Goal: Information Seeking & Learning: Learn about a topic

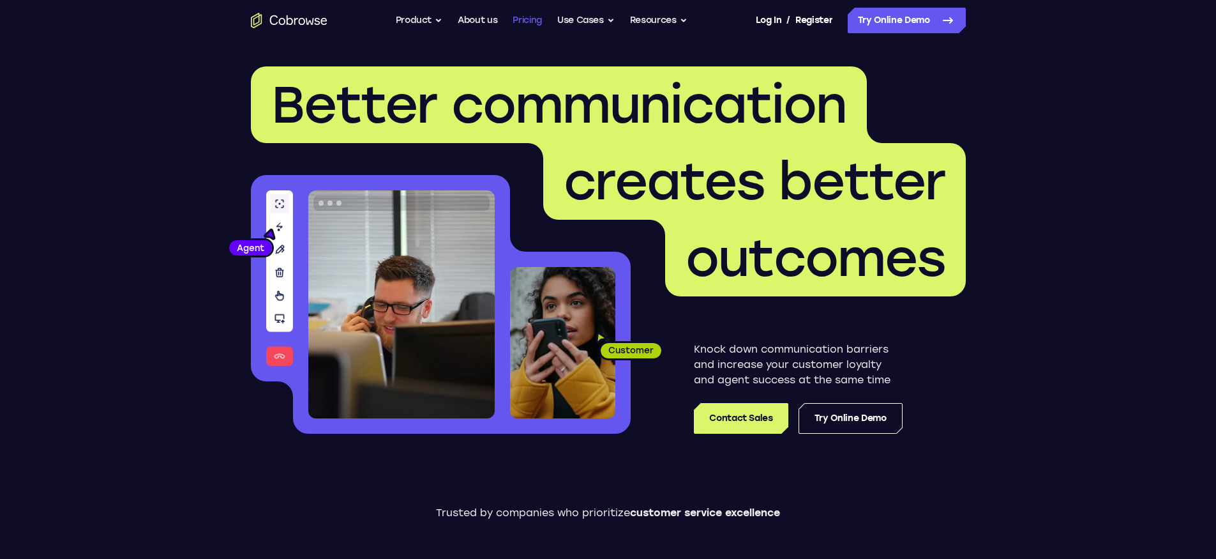
click at [523, 20] on link "Pricing" at bounding box center [527, 21] width 29 height 26
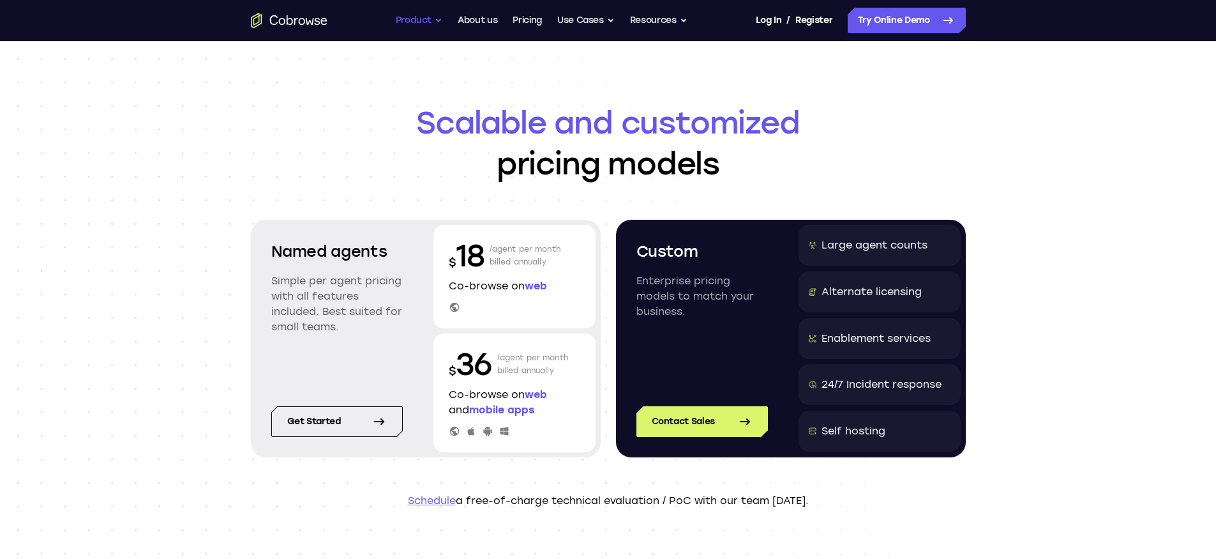
click at [439, 28] on button "Product" at bounding box center [419, 21] width 47 height 26
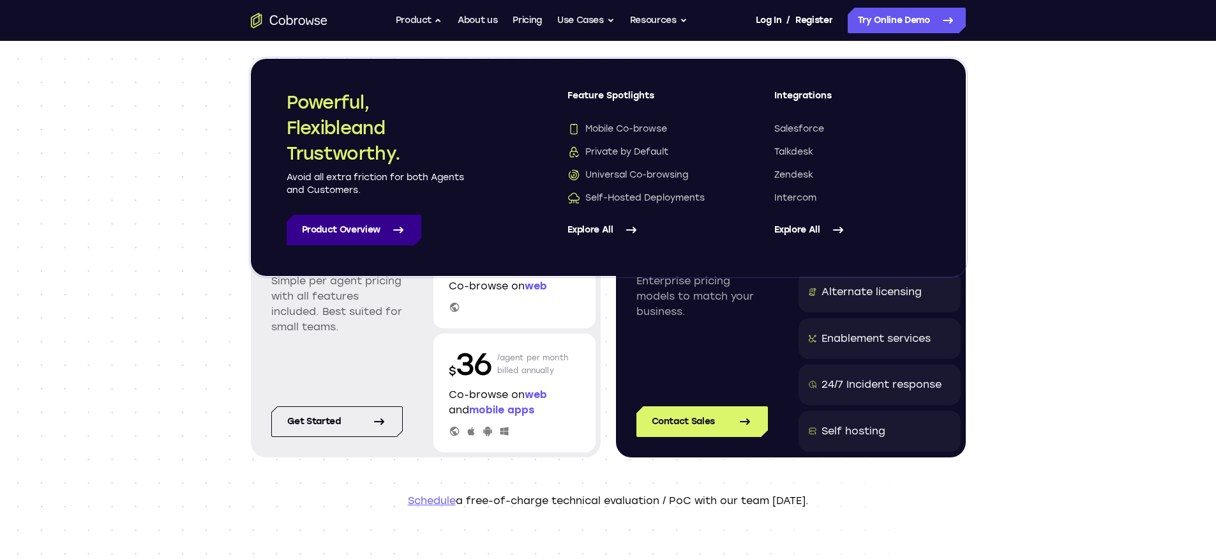
click at [364, 229] on link "Product Overview" at bounding box center [354, 229] width 135 height 31
